Goal: Navigation & Orientation: Find specific page/section

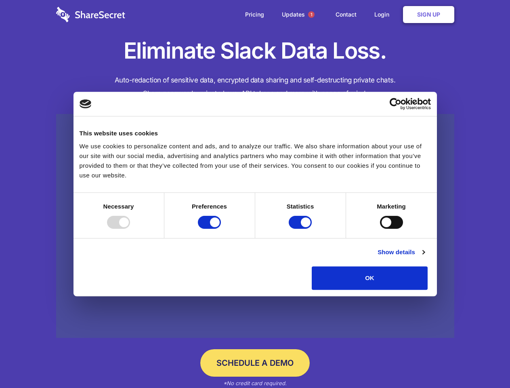
click at [130, 229] on div at bounding box center [118, 222] width 23 height 13
click at [221, 229] on input "Preferences" at bounding box center [209, 222] width 23 height 13
checkbox input "false"
click at [301, 229] on input "Statistics" at bounding box center [300, 222] width 23 height 13
checkbox input "false"
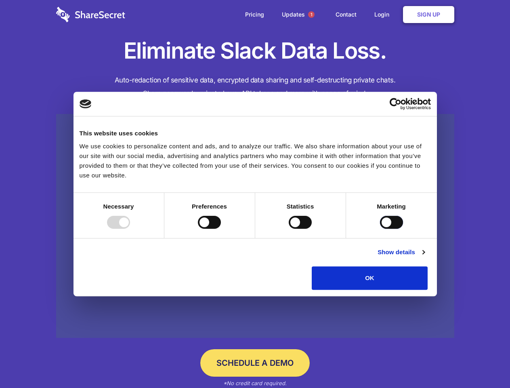
click at [380, 229] on input "Marketing" at bounding box center [391, 222] width 23 height 13
checkbox input "true"
click at [424, 257] on link "Show details" at bounding box center [401, 252] width 47 height 10
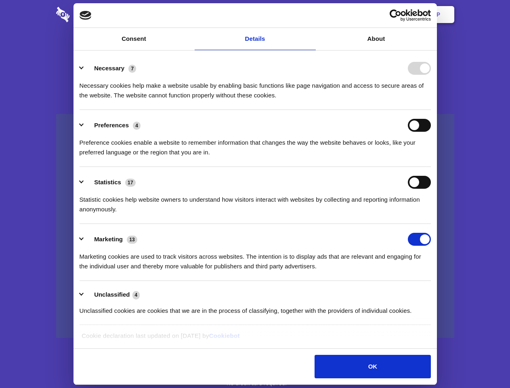
click at [435, 292] on ul "Necessary 7 Necessary cookies help make a website usable by enabling basic func…" at bounding box center [255, 189] width 359 height 272
click at [311, 15] on span "1" at bounding box center [311, 14] width 6 height 6
